Goal: Transaction & Acquisition: Purchase product/service

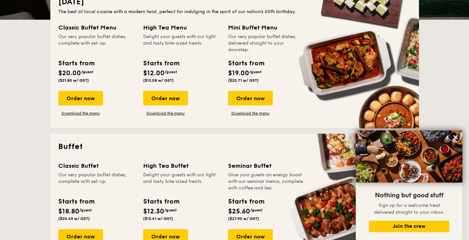
scroll to position [197, 0]
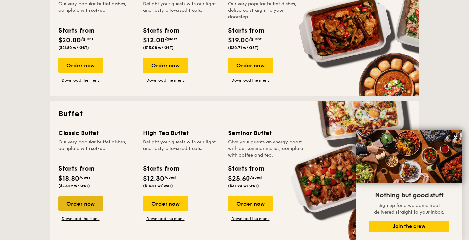
click at [90, 209] on div "Order now" at bounding box center [80, 204] width 45 height 14
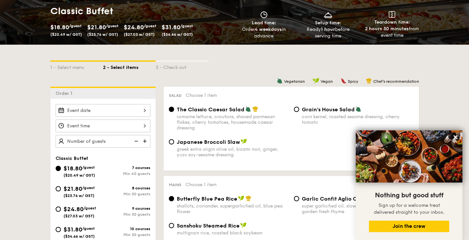
scroll to position [132, 0]
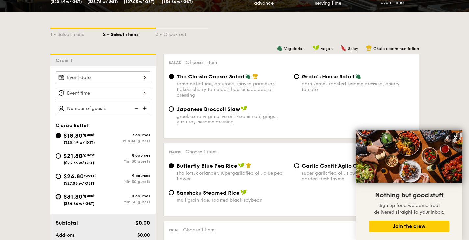
click at [58, 198] on input "$31.80 /guest ($34.66 w/ GST) 10 courses Min 30 guests" at bounding box center [58, 196] width 5 height 5
radio input "true"
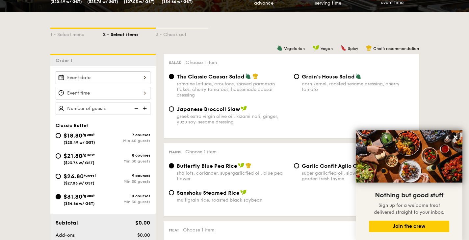
radio input "true"
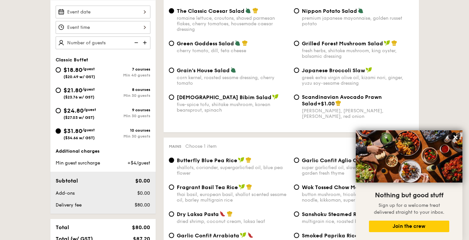
scroll to position [164, 0]
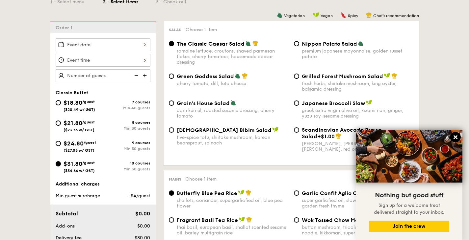
click at [456, 138] on icon at bounding box center [455, 138] width 4 height 4
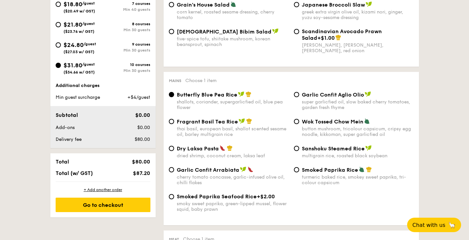
scroll to position [296, 0]
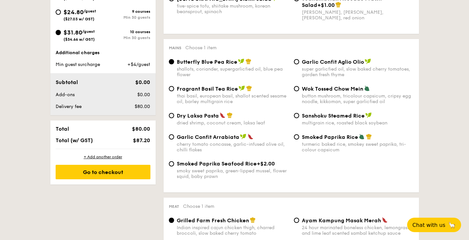
click at [318, 100] on div "button mushroom, tricolour capsicum, cripsy egg noodle, kikkoman, super garlicf…" at bounding box center [358, 98] width 112 height 11
click at [299, 91] on input "Wok Tossed Chow Mein button mushroom, tricolour capsicum, cripsy egg noodle, ki…" at bounding box center [296, 88] width 5 height 5
radio input "true"
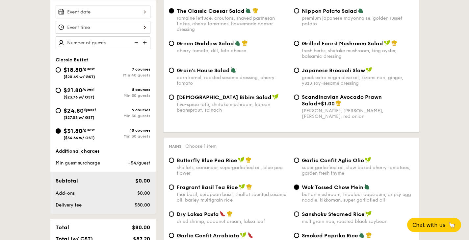
scroll to position [164, 0]
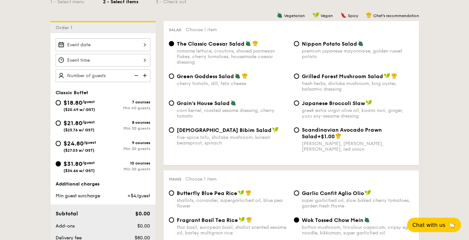
click at [317, 136] on span "+$1.00" at bounding box center [325, 137] width 17 height 6
click at [299, 133] on input "Scandinavian Avocado Prawn Salad +$1.00 virgin [PERSON_NAME] dressing, dijon mu…" at bounding box center [296, 130] width 5 height 5
radio input "true"
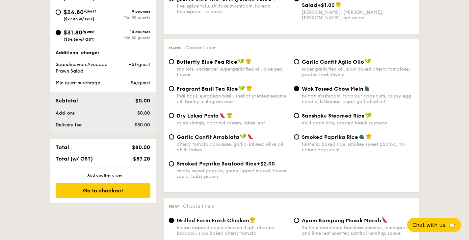
scroll to position [428, 0]
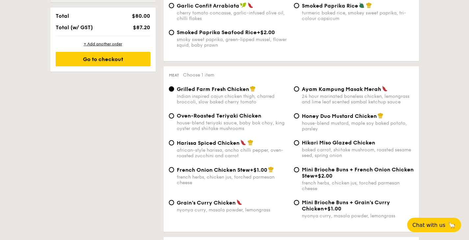
click at [326, 179] on span "+$2.00" at bounding box center [323, 176] width 18 height 6
click at [299, 173] on input "Mini Brioche Buns + French Onion Chicken Stew +$2.00 french herbs, chicken jus,…" at bounding box center [296, 169] width 5 height 5
radio input "true"
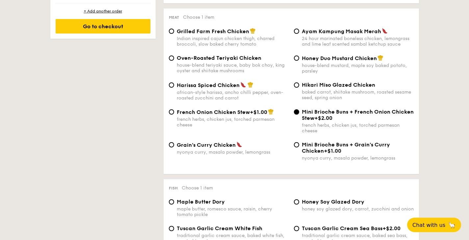
scroll to position [518, 0]
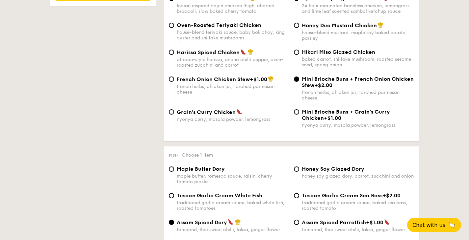
click at [234, 87] on div "French Onion Chicken Stew +$1.00 french herbs, chicken jus, torched parmesan ch…" at bounding box center [233, 85] width 112 height 19
click at [174, 82] on input "French Onion Chicken Stew +$1.00 french herbs, chicken jus, torched parmesan ch…" at bounding box center [171, 79] width 5 height 5
radio input "true"
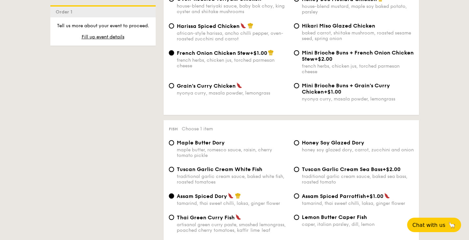
scroll to position [610, 0]
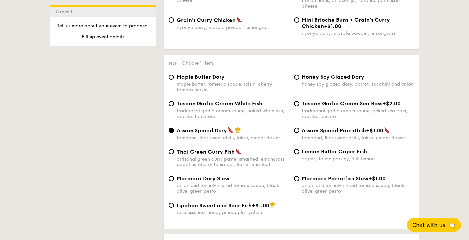
click at [319, 117] on div "traditional garlic cream sauce, baked sea bass, roasted tomato" at bounding box center [358, 113] width 112 height 11
click at [299, 107] on input "Tuscan Garlic Cream Sea Bass +$2.00 traditional garlic cream sauce, baked sea b…" at bounding box center [296, 103] width 5 height 5
radio input "true"
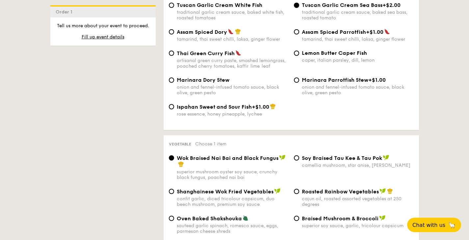
scroll to position [775, 0]
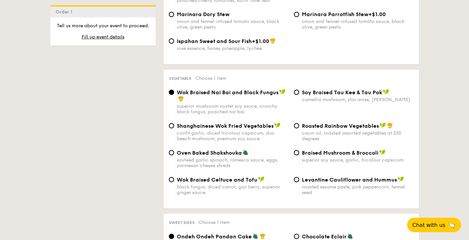
click at [355, 103] on div "camellia mushroom, star anise, [PERSON_NAME]" at bounding box center [358, 100] width 112 height 6
click at [299, 95] on input "⁠Soy Braised Tau Kee & Tau Pok camellia mushroom, star anise, goji [PERSON_NAME]" at bounding box center [296, 92] width 5 height 5
radio input "true"
click at [251, 167] on div "sauteed garlic spinach, romesco sauce, eggs, parmesan cheese shreds" at bounding box center [233, 163] width 112 height 11
click at [174, 156] on input "Oven Baked Shakshouka sauteed garlic spinach, romesco sauce, eggs, parmesan che…" at bounding box center [171, 152] width 5 height 5
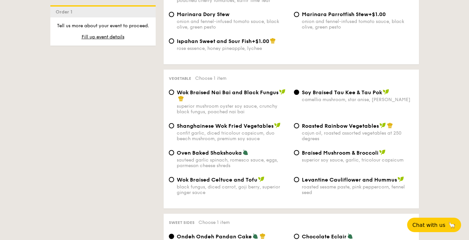
radio input "true"
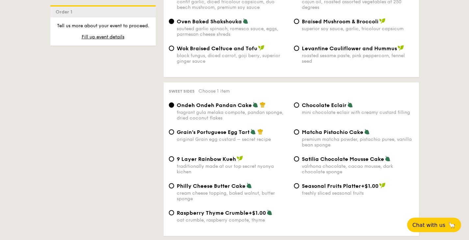
scroll to position [939, 0]
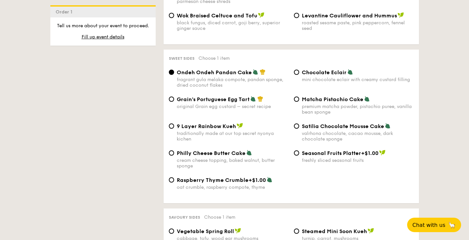
click at [213, 184] on span "Raspberry Thyme Crumble" at bounding box center [213, 180] width 72 height 6
click at [174, 183] on input "Raspberry Thyme Crumble +$1.00 oat crumble, raspberry compote, thyme" at bounding box center [171, 180] width 5 height 5
radio input "true"
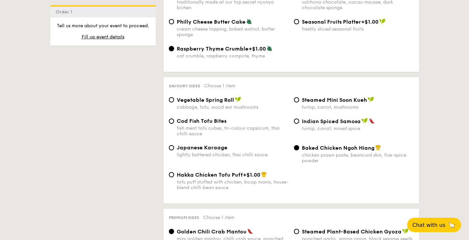
scroll to position [1104, 0]
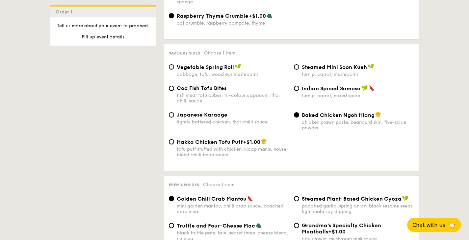
click at [239, 158] on div "tofu puff stuffed with chicken, kicap manis, house-blend chilli bean sauce" at bounding box center [233, 152] width 112 height 11
click at [174, 145] on input "Hakka Chicken Tofu Puff +$1.00 tofu puff stuffed with chicken, kicap [PERSON_NA…" at bounding box center [171, 141] width 5 height 5
radio input "true"
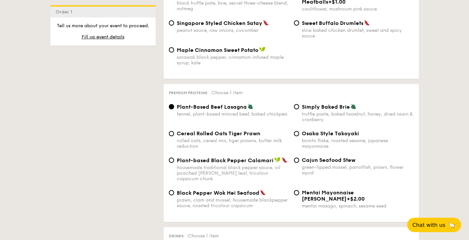
scroll to position [1367, 0]
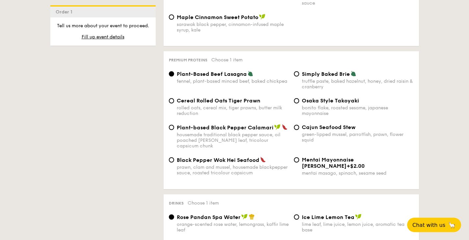
click at [212, 84] on div "fennel, plant-based minced beef, baked chickpea" at bounding box center [233, 82] width 112 height 6
click at [174, 77] on input "Plant-Based Beef Lasagna fennel, plant-based minced beef, baked chickpea" at bounding box center [171, 73] width 5 height 5
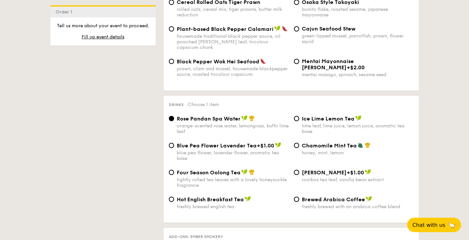
scroll to position [1499, 0]
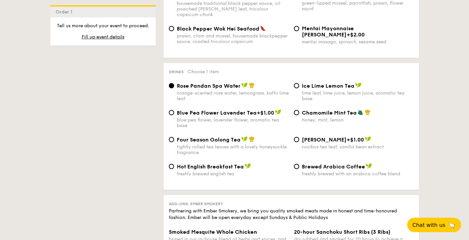
click at [337, 123] on div "honey, mint, lemon" at bounding box center [358, 120] width 112 height 6
click at [299, 115] on input "Chamomile Mint Tea honey, mint, lemon" at bounding box center [296, 112] width 5 height 5
radio input "true"
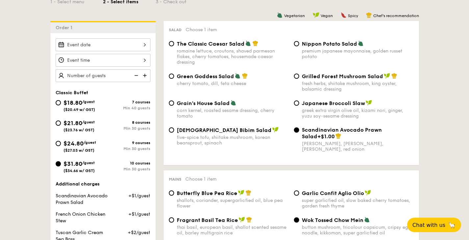
scroll to position [132, 0]
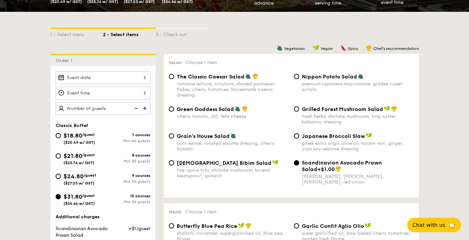
click at [105, 80] on div at bounding box center [103, 77] width 95 height 13
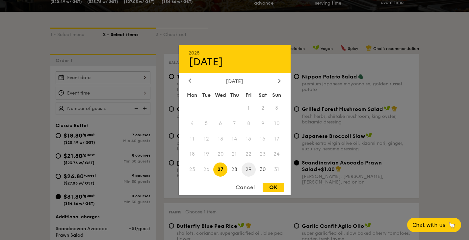
click at [247, 170] on span "29" at bounding box center [248, 170] width 14 height 14
click at [275, 184] on div "OK" at bounding box center [272, 187] width 21 height 9
type input "[DATE]"
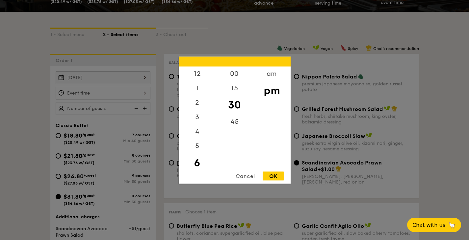
click at [110, 94] on div "12 1 2 3 4 5 6 7 8 9 10 11 00 15 30 45 am pm Cancel OK" at bounding box center [103, 93] width 95 height 13
click at [248, 175] on div "Cancel" at bounding box center [245, 176] width 32 height 9
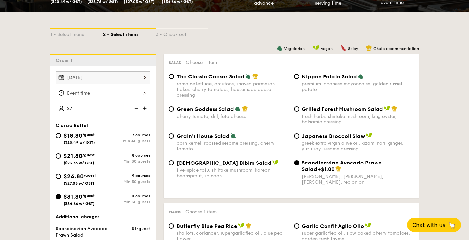
type input "27 guests"
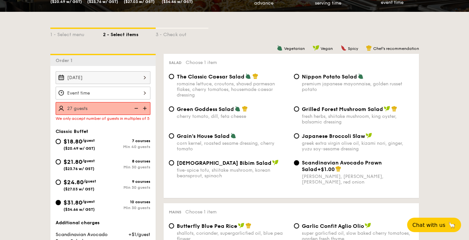
click at [224, 96] on div "romaine lettuce, croutons, shaved parmesan flakes, cherry tomatoes, housemade c…" at bounding box center [233, 89] width 112 height 17
click at [169, 74] on input "The Classic Caesar Salad romaine lettuce, croutons, shaved parmesan flakes, che…" at bounding box center [171, 76] width 5 height 5
radio input "true"
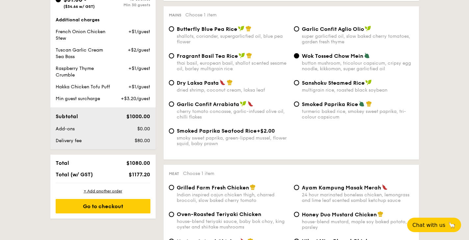
scroll to position [296, 0]
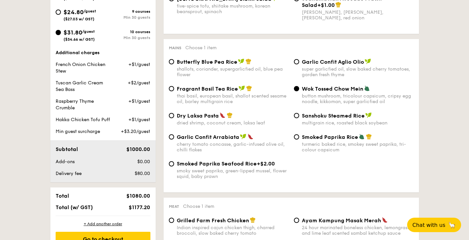
click at [142, 135] on span "+$3.20/guest" at bounding box center [135, 132] width 29 height 6
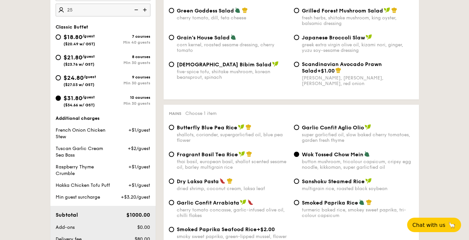
scroll to position [197, 0]
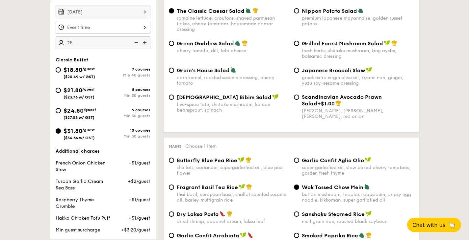
click at [144, 43] on img at bounding box center [145, 43] width 10 height 12
click at [136, 45] on img at bounding box center [136, 43] width 10 height 12
type input "25 guests"
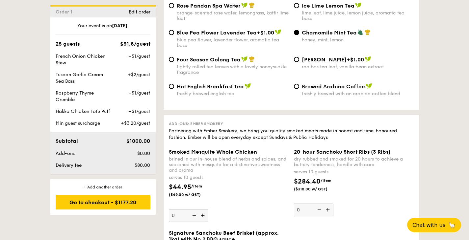
scroll to position [1645, 0]
